Goal: Check status: Check status

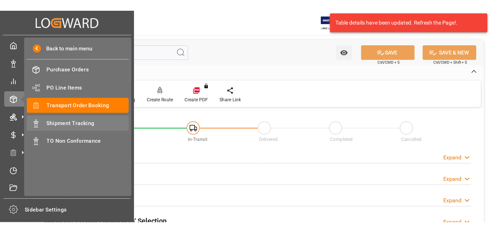
scroll to position [74, 0]
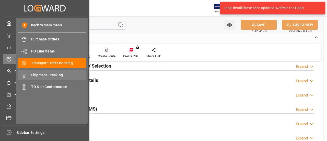
click at [37, 73] on span "Shipment Tracking" at bounding box center [58, 74] width 55 height 5
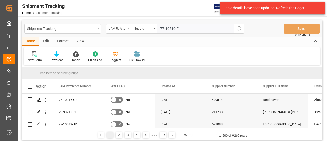
type input "77-10510-FI"
click at [236, 30] on button "search button" at bounding box center [239, 29] width 11 height 10
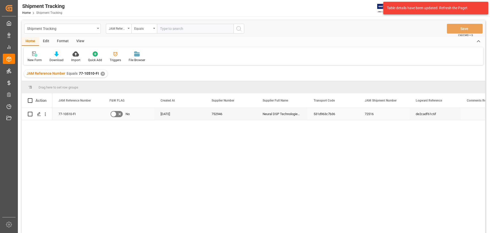
click at [86, 140] on div "77-10510-FI No [DATE] 752946 Neural DSP Technologies Oy 531d963c7b36 72516 de2c…" at bounding box center [268, 172] width 433 height 128
click at [41, 114] on icon "Press SPACE to select this row." at bounding box center [39, 114] width 4 height 4
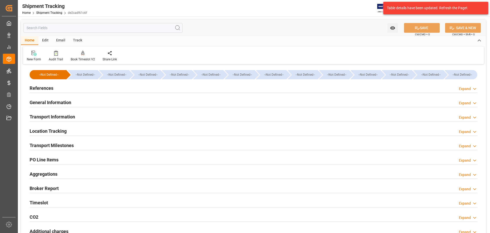
click at [59, 87] on div "References Expand" at bounding box center [254, 88] width 448 height 10
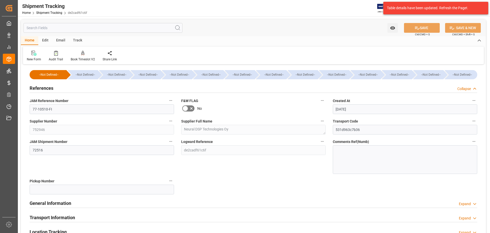
click at [54, 87] on div "References Collapse" at bounding box center [254, 88] width 448 height 10
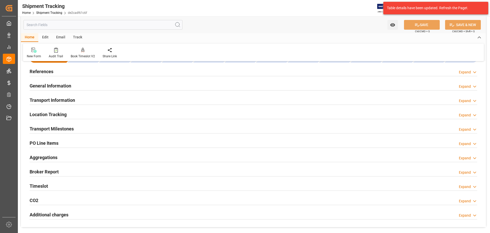
scroll to position [26, 0]
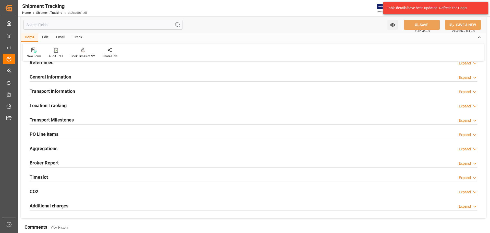
click at [56, 121] on h2 "Transport Milestones" at bounding box center [52, 119] width 44 height 7
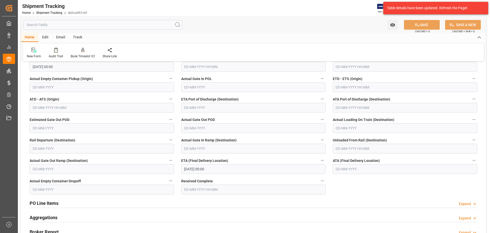
scroll to position [102, 0]
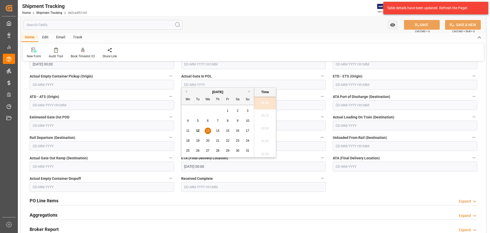
click at [223, 140] on input "[DATE] 00:00" at bounding box center [253, 166] width 145 height 10
click at [227, 133] on div "15" at bounding box center [228, 131] width 6 height 6
type input "[DATE] 00:00"
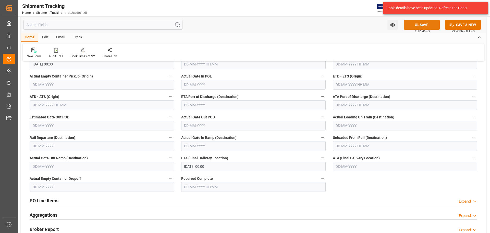
click at [327, 25] on button "SAVE" at bounding box center [422, 25] width 36 height 10
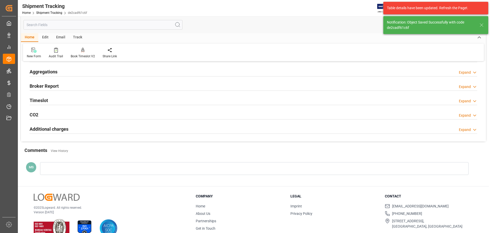
scroll to position [0, 0]
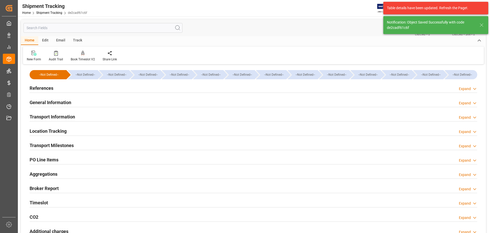
click at [83, 84] on div "References Expand" at bounding box center [254, 88] width 448 height 10
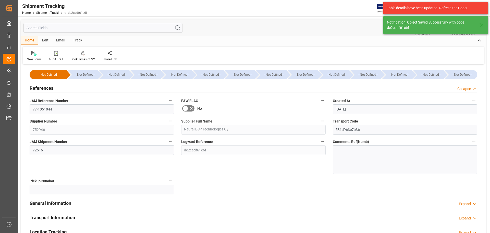
click at [75, 87] on div "References Collapse" at bounding box center [254, 88] width 448 height 10
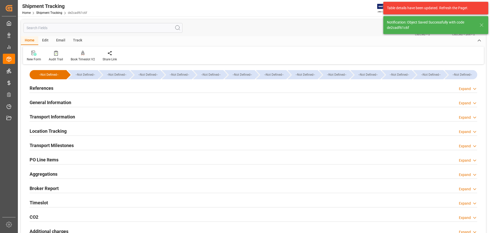
click at [68, 103] on h2 "General Information" at bounding box center [51, 102] width 42 height 7
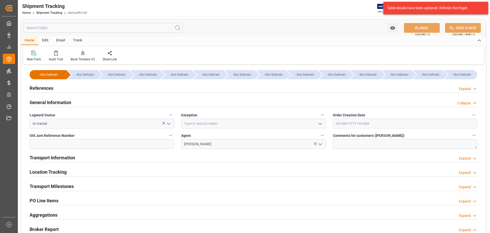
click at [68, 103] on h2 "General Information" at bounding box center [51, 102] width 42 height 7
